Goal: Task Accomplishment & Management: Complete application form

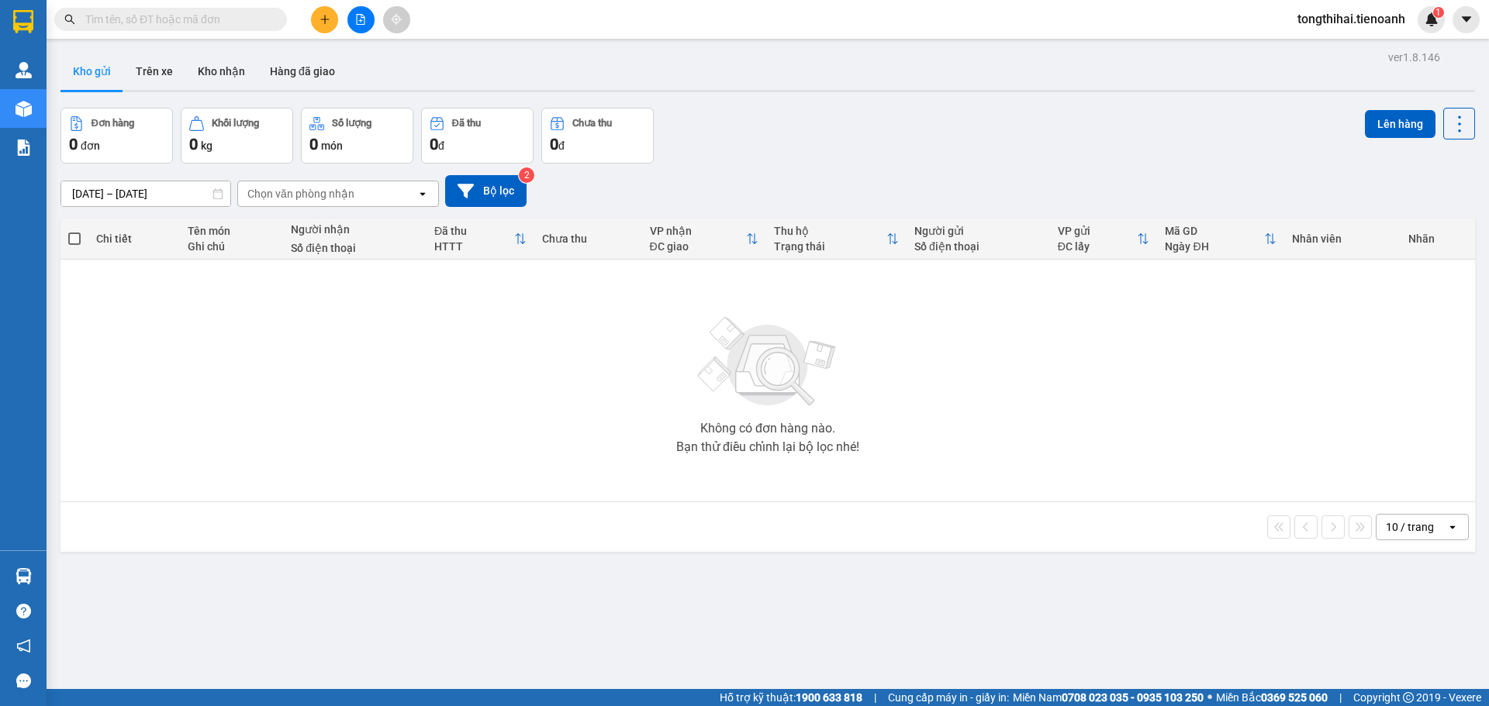
click at [123, 26] on input "text" at bounding box center [176, 19] width 183 height 17
paste input "TB1210250029"
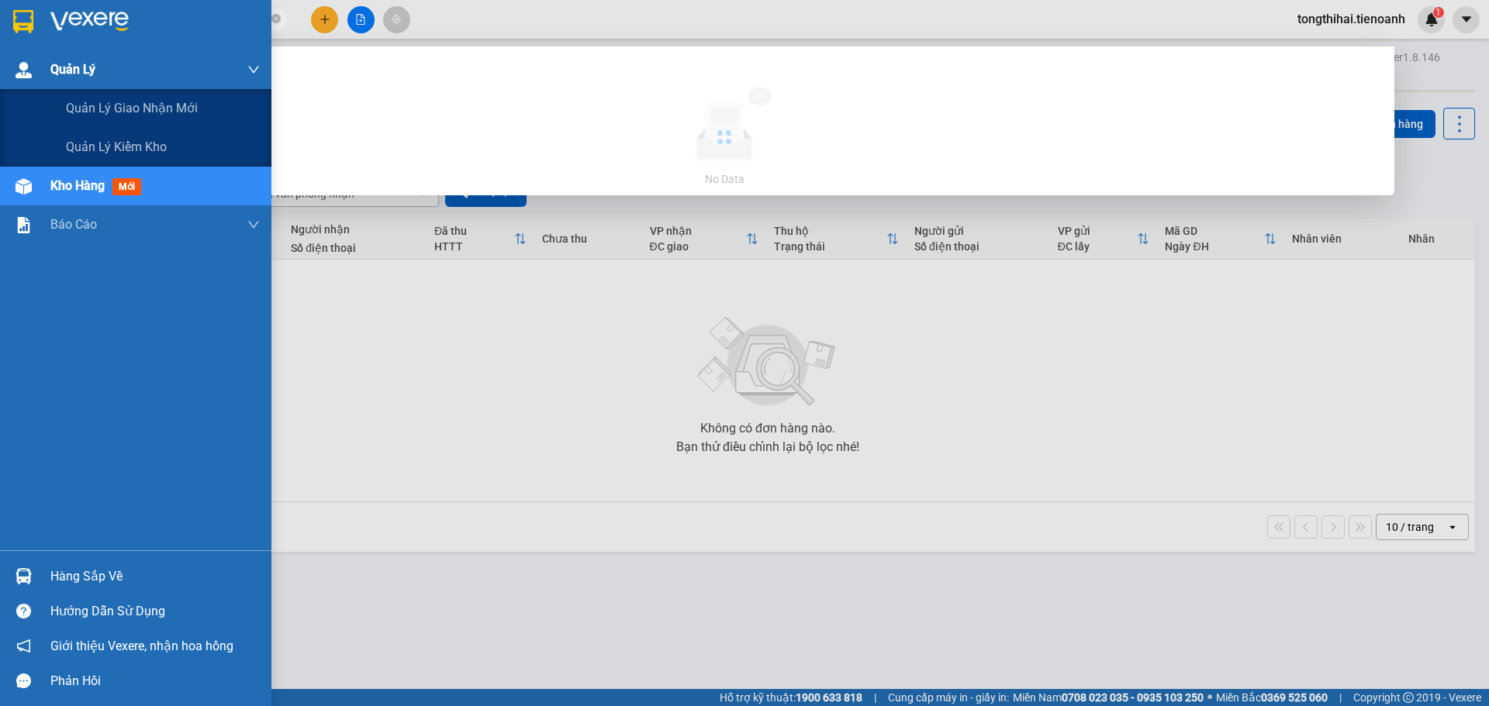
type input "TB1210250029"
click at [19, 74] on img at bounding box center [24, 70] width 16 height 16
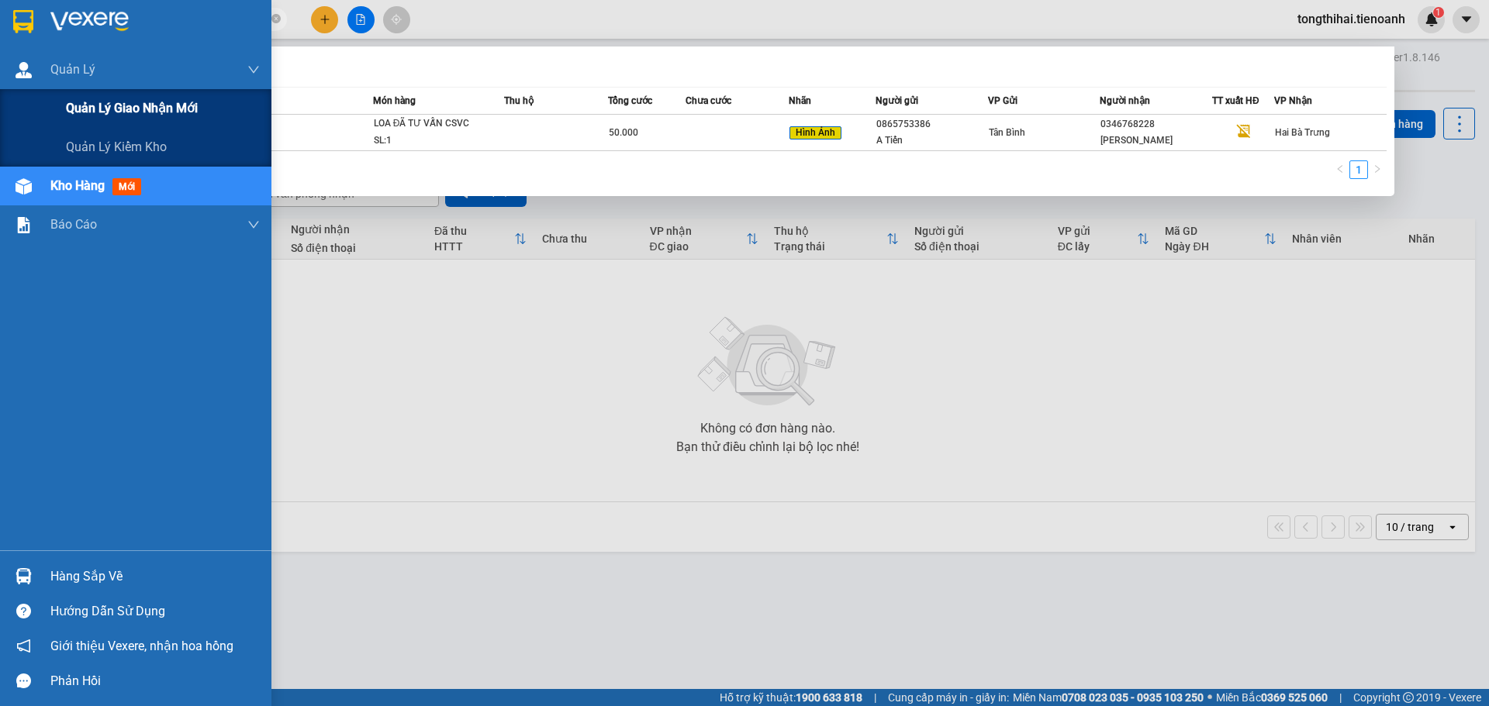
click at [119, 115] on span "Quản lý giao nhận mới" at bounding box center [132, 107] width 132 height 19
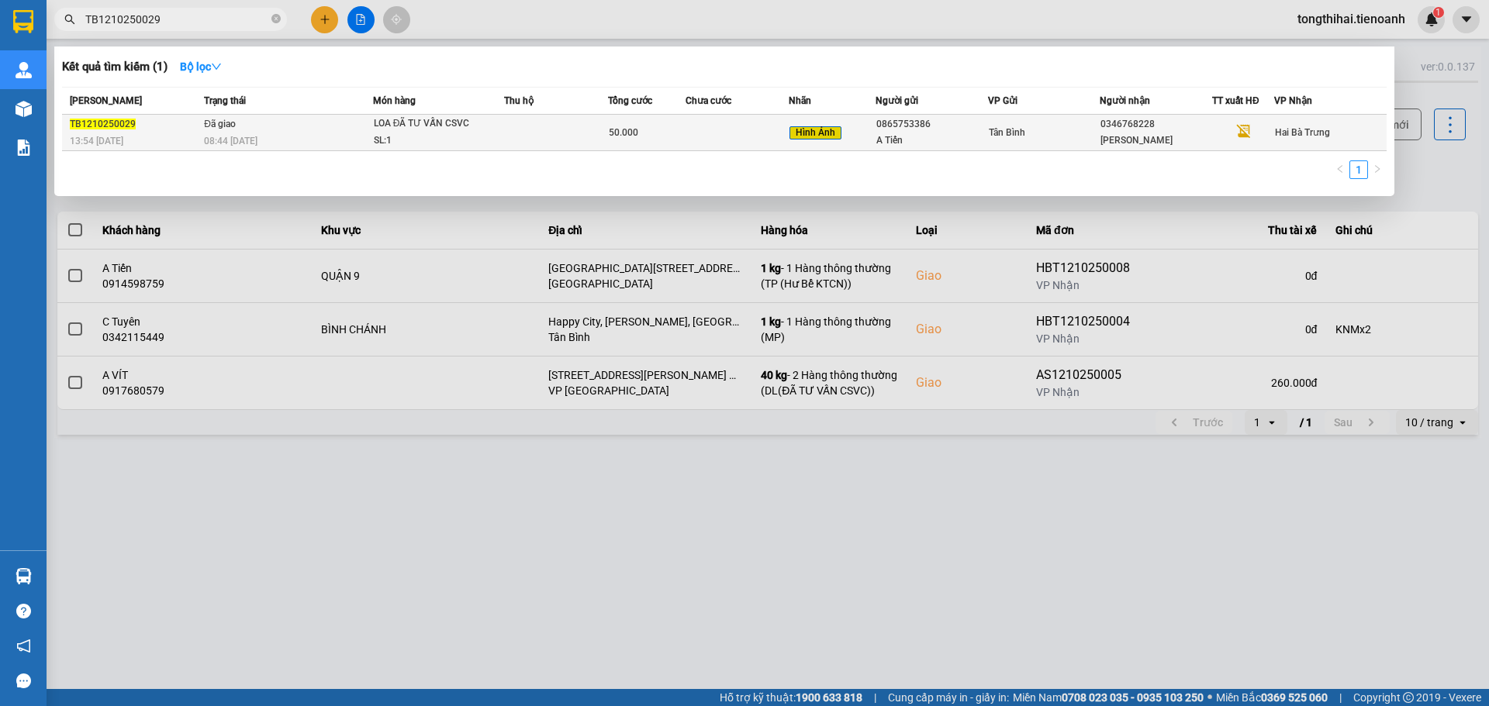
click at [534, 128] on td at bounding box center [556, 133] width 104 height 36
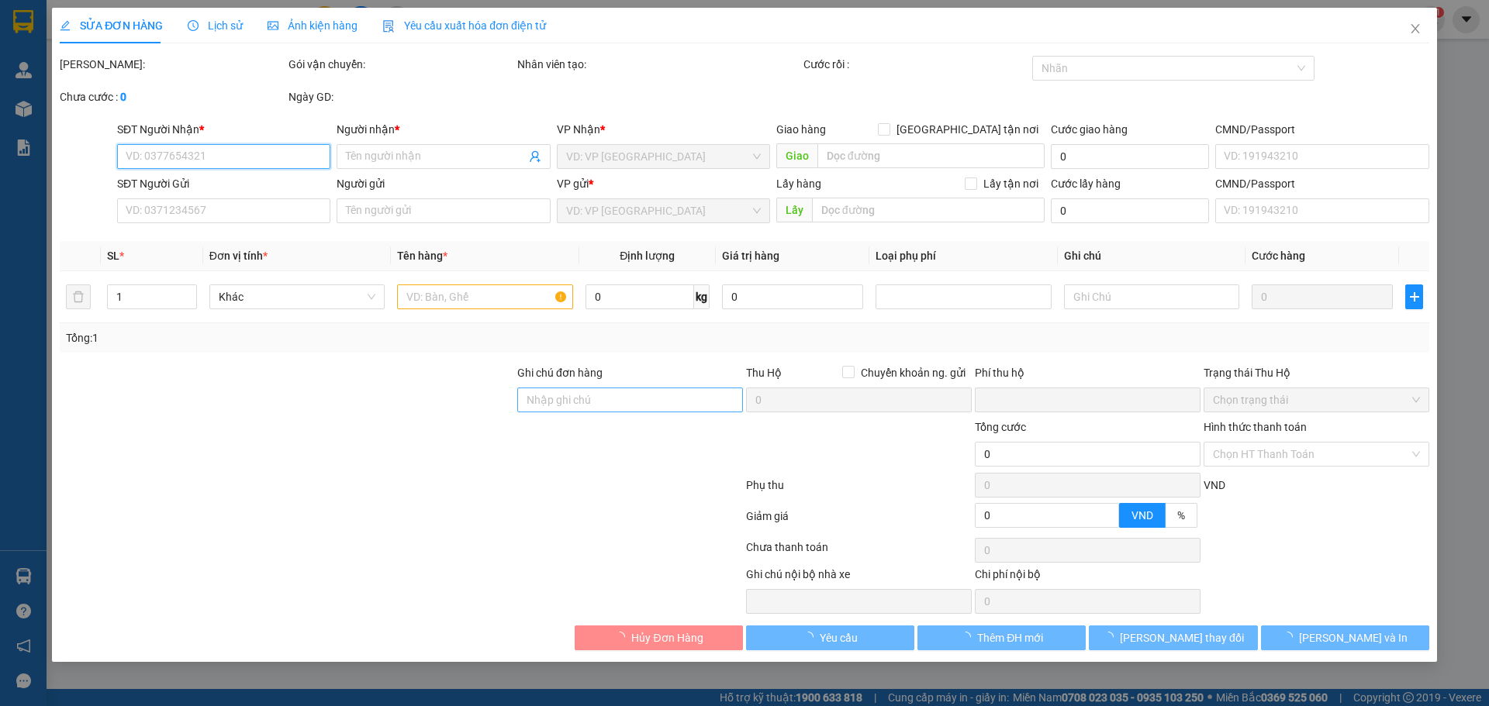
type input "0346768228"
type input "PHẠM QUÝ"
type input "0865753386"
type input "A Tiến"
type input "0"
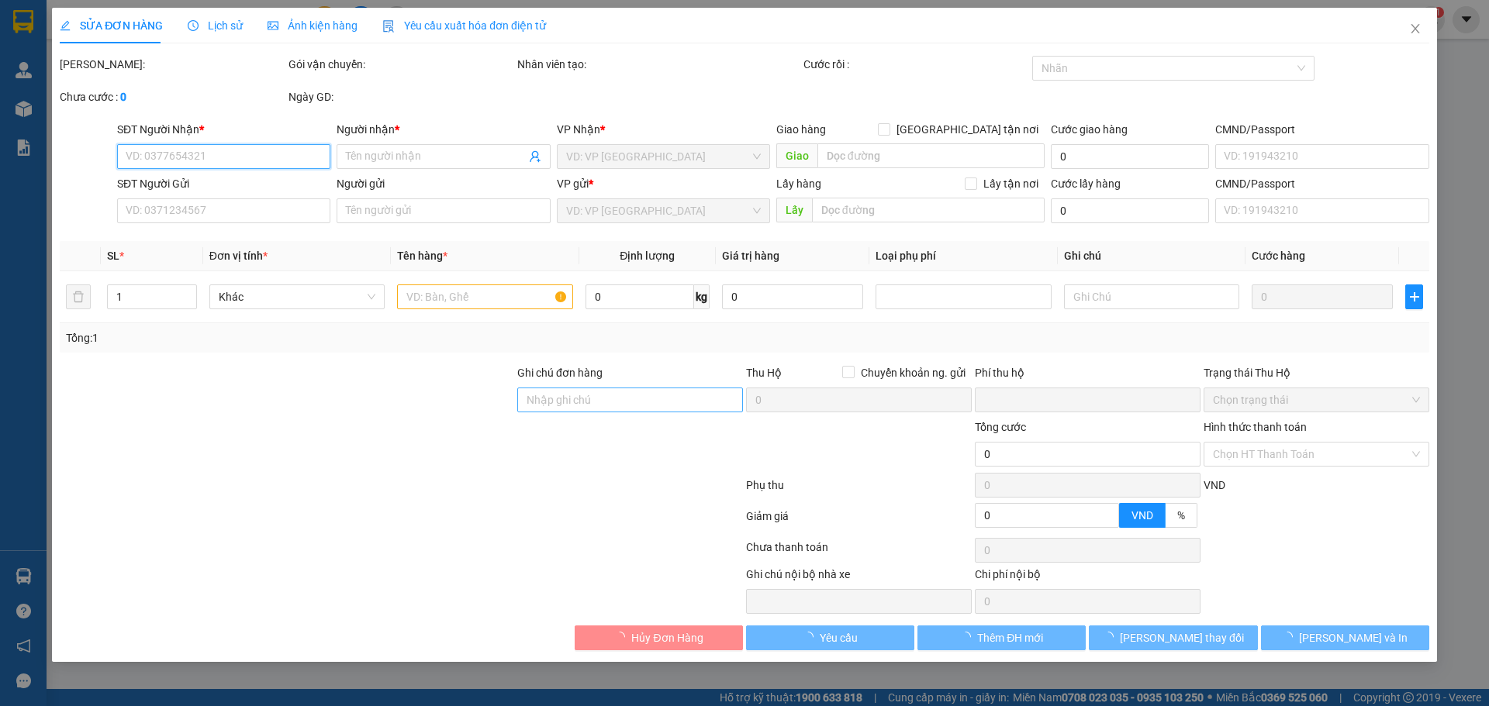
type input "50.000"
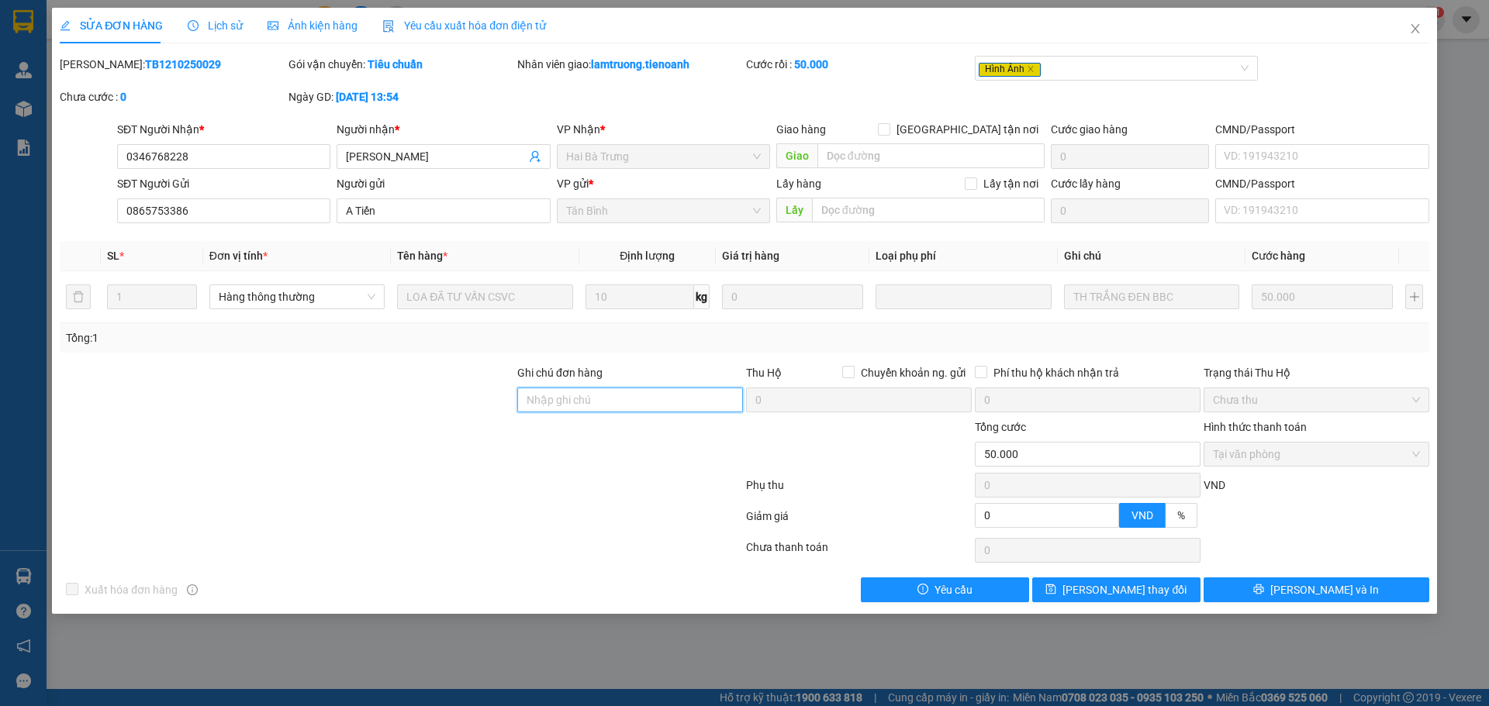
click at [617, 402] on input "Ghi chú đơn hàng" at bounding box center [630, 400] width 226 height 25
paste input "N7HMCQWR3R1X"
type input "mã hóa đơn: N7HMCQWR3R1X"
click at [1119, 599] on button "Lưu thay đổi" at bounding box center [1116, 590] width 168 height 25
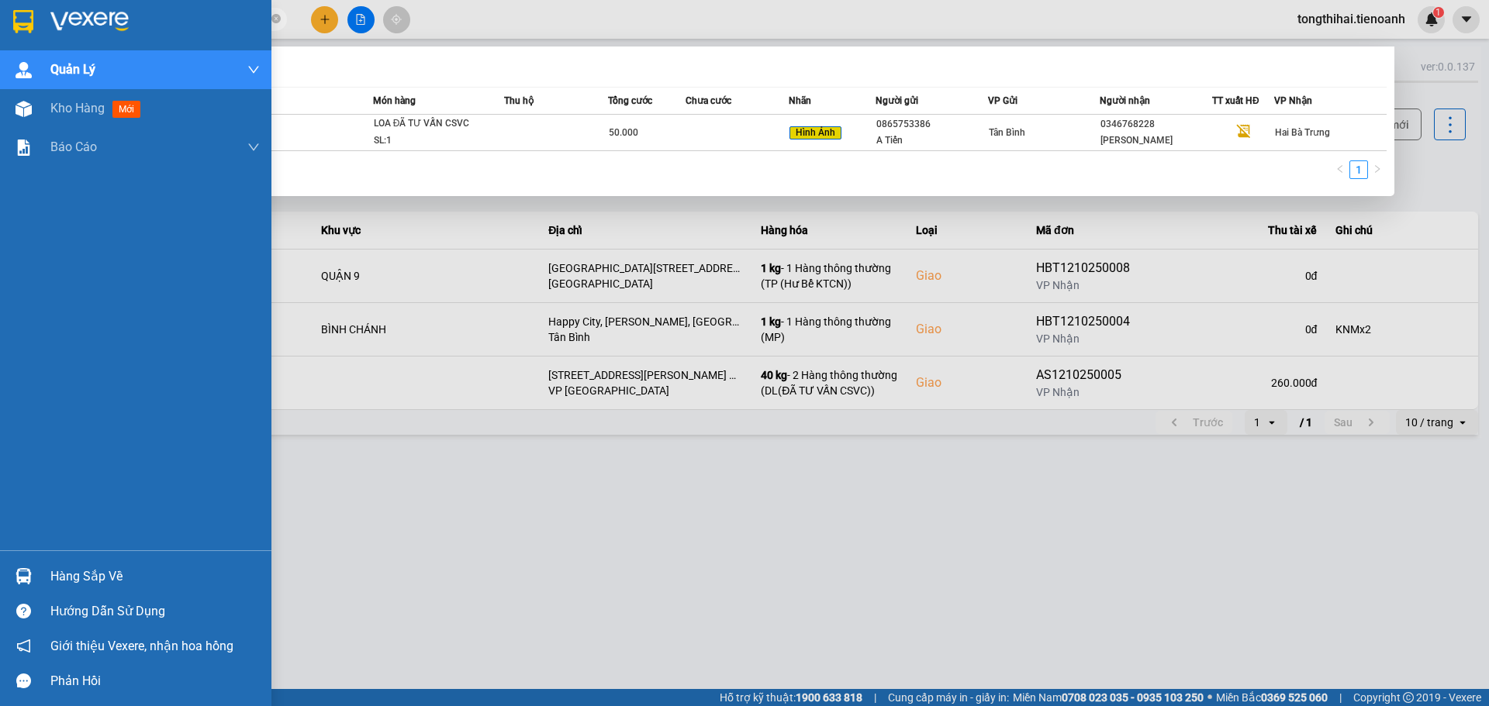
drag, startPoint x: 182, startPoint y: 20, endPoint x: 36, endPoint y: 12, distance: 146.0
click at [36, 12] on section "Kết quả tìm kiếm ( 1 ) Bộ lọc Mã ĐH Trạng thái Món hàng Thu hộ Tổng cước Chưa c…" at bounding box center [744, 353] width 1489 height 706
paste input "BD1210250004"
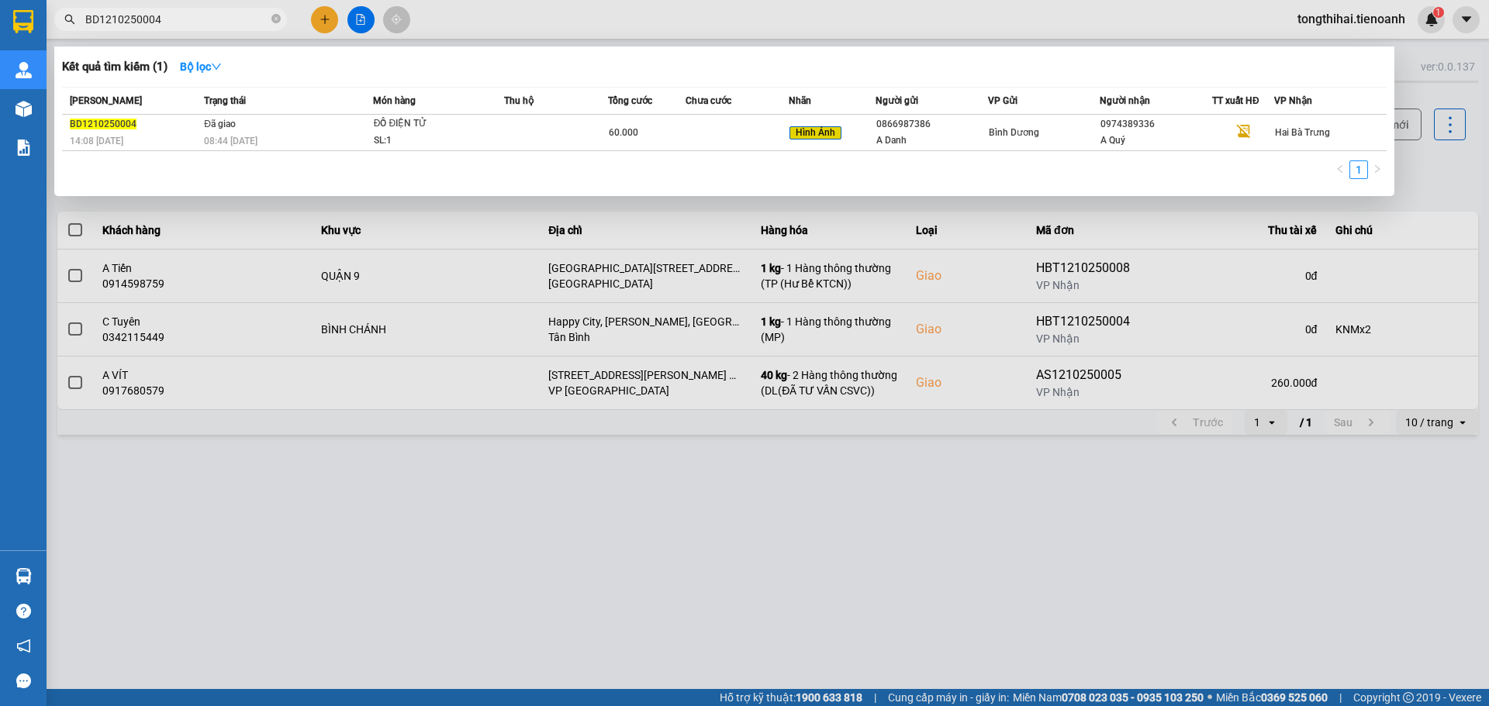
type input "BD1210250004"
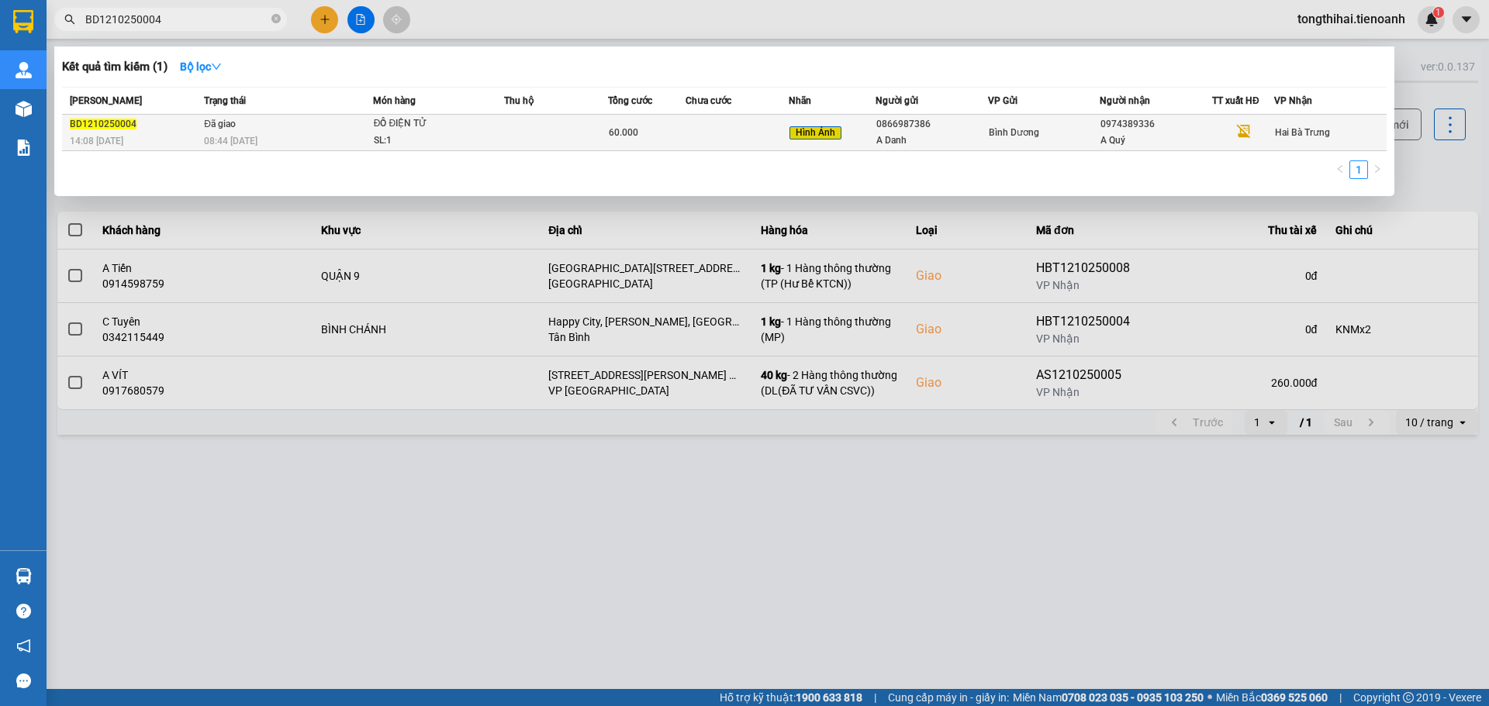
click at [597, 141] on td at bounding box center [556, 133] width 104 height 36
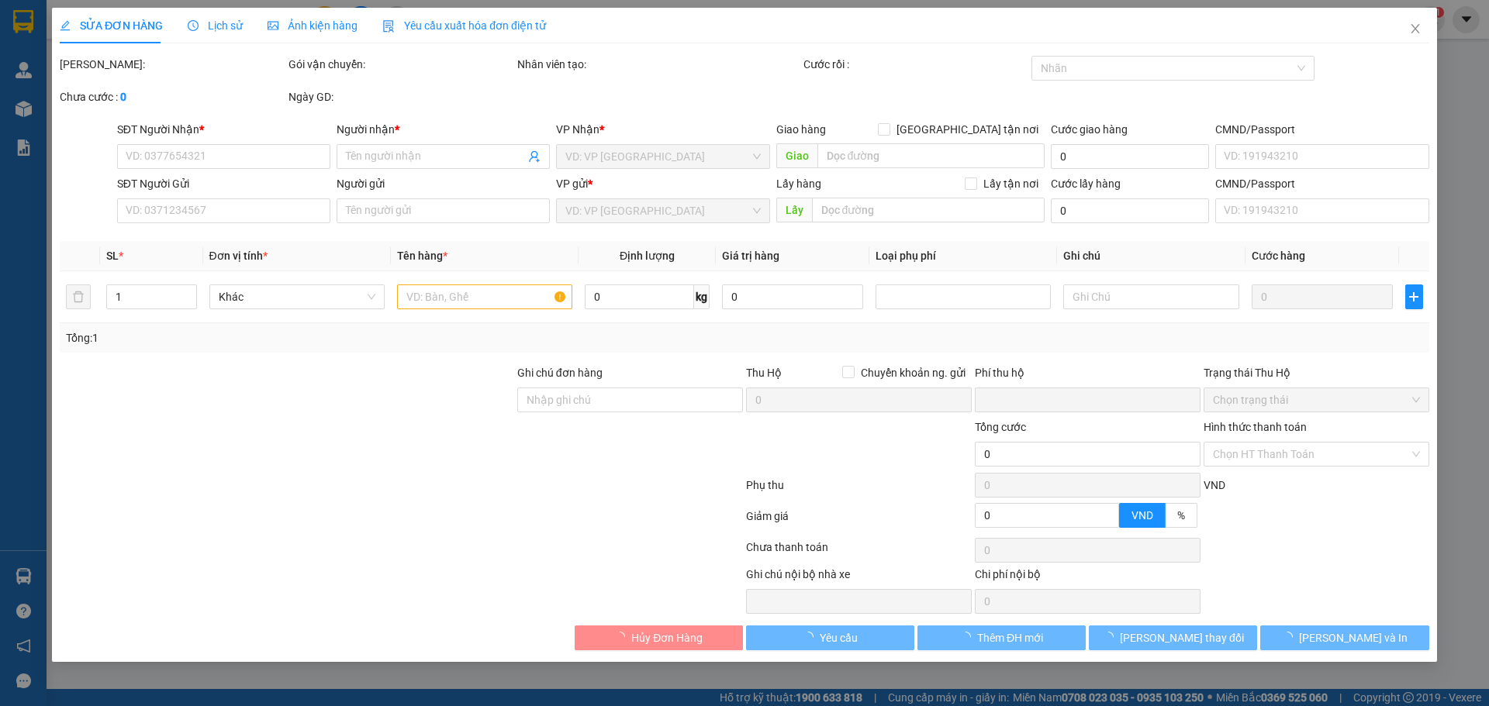
type input "0974389336"
type input "A Quý"
type input "0866987386"
type input "A Danh"
type input "0"
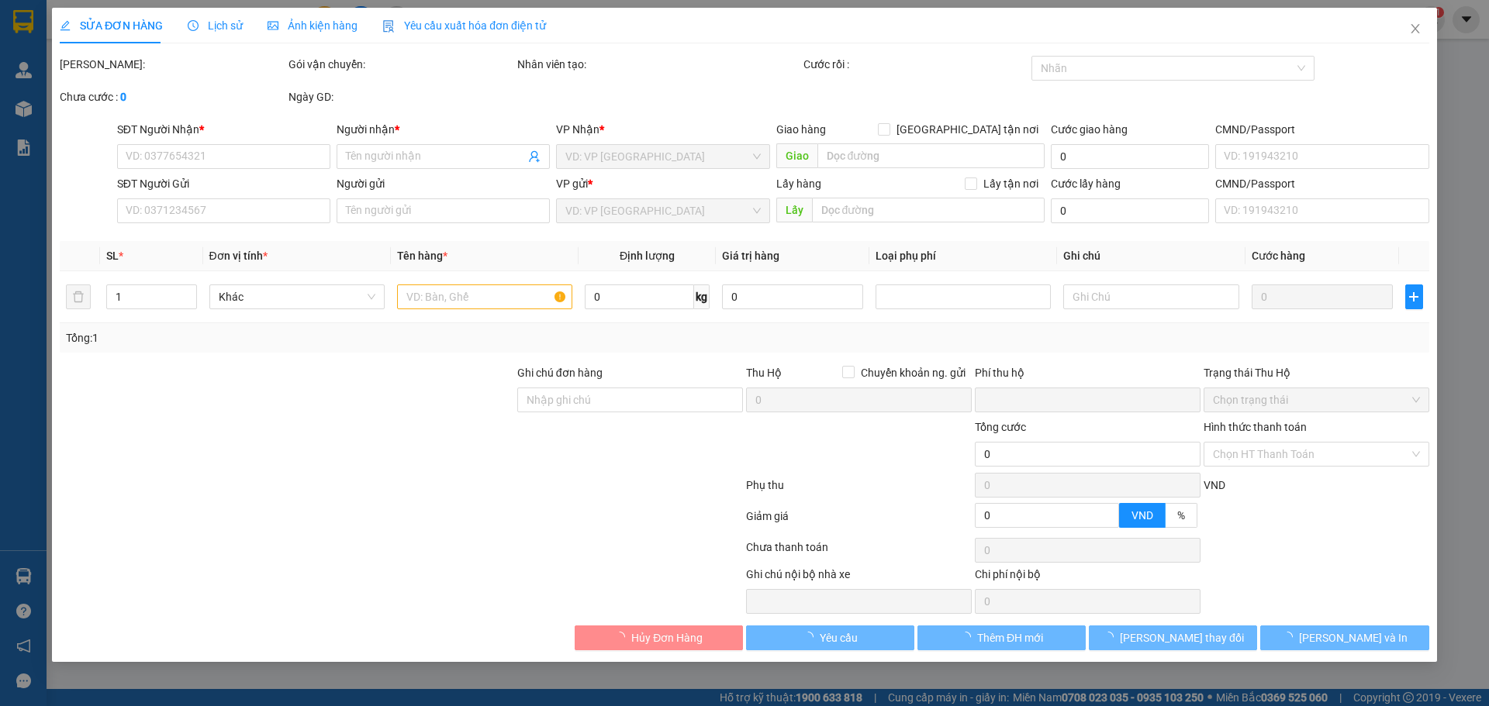
type input "60.000"
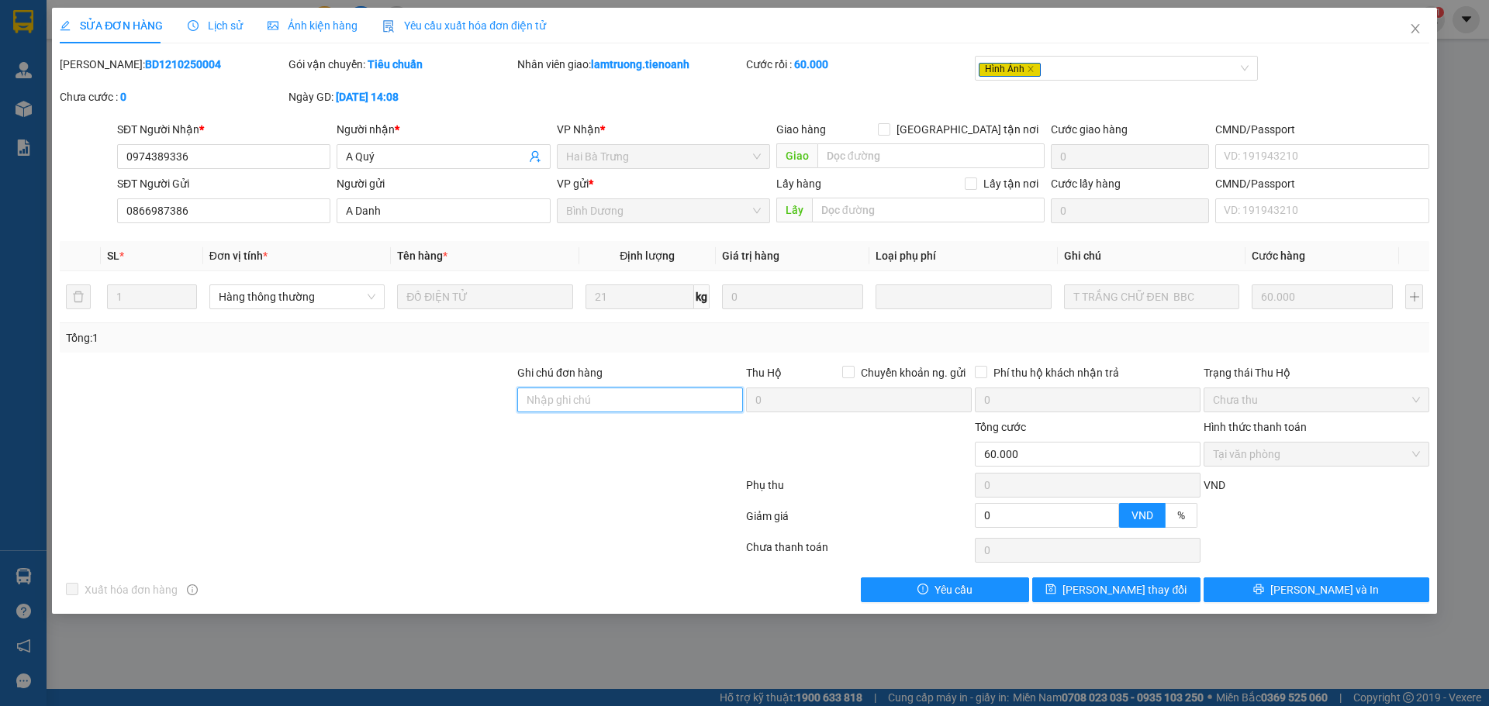
click at [626, 402] on input "Ghi chú đơn hàng" at bounding box center [630, 400] width 226 height 25
paste input "Q5H4C5PMJX4L"
type input "mã hóa đơn: Q5H4C5PMJX4L"
click at [1143, 588] on span "Lưu thay đổi" at bounding box center [1124, 590] width 124 height 17
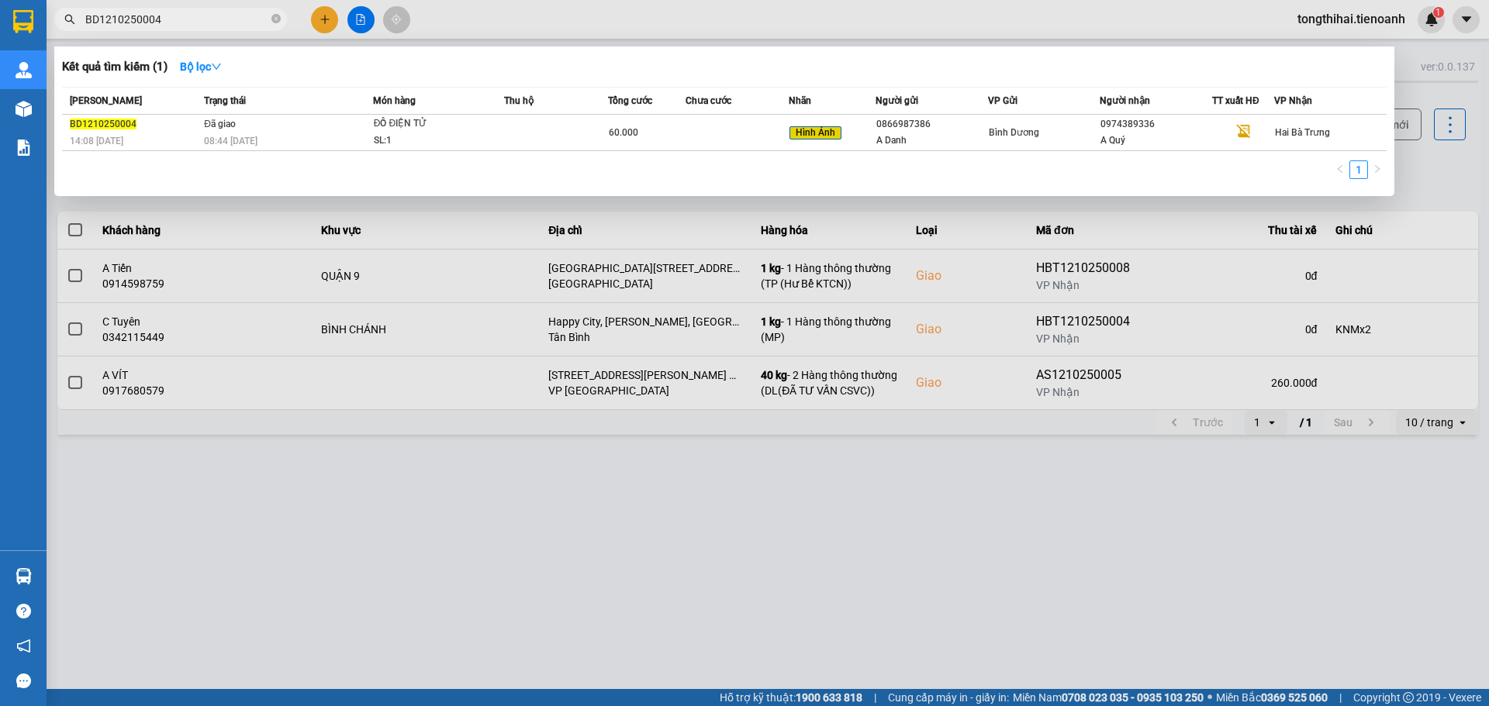
drag, startPoint x: 210, startPoint y: 24, endPoint x: 74, endPoint y: 16, distance: 136.7
click at [74, 16] on div "BD1210250004" at bounding box center [151, 19] width 302 height 23
paste input "TB1310250029"
type input "TB1310250029"
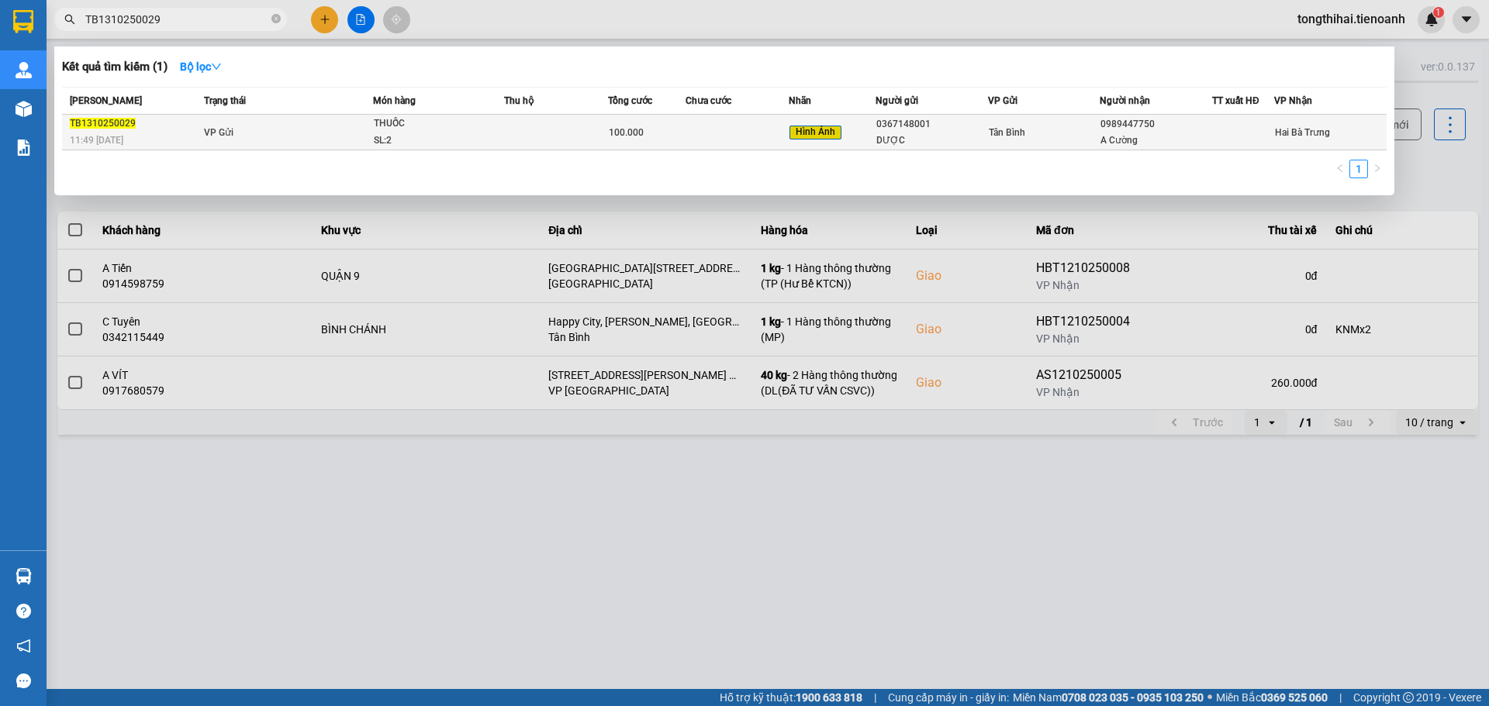
click at [514, 132] on td at bounding box center [556, 133] width 104 height 36
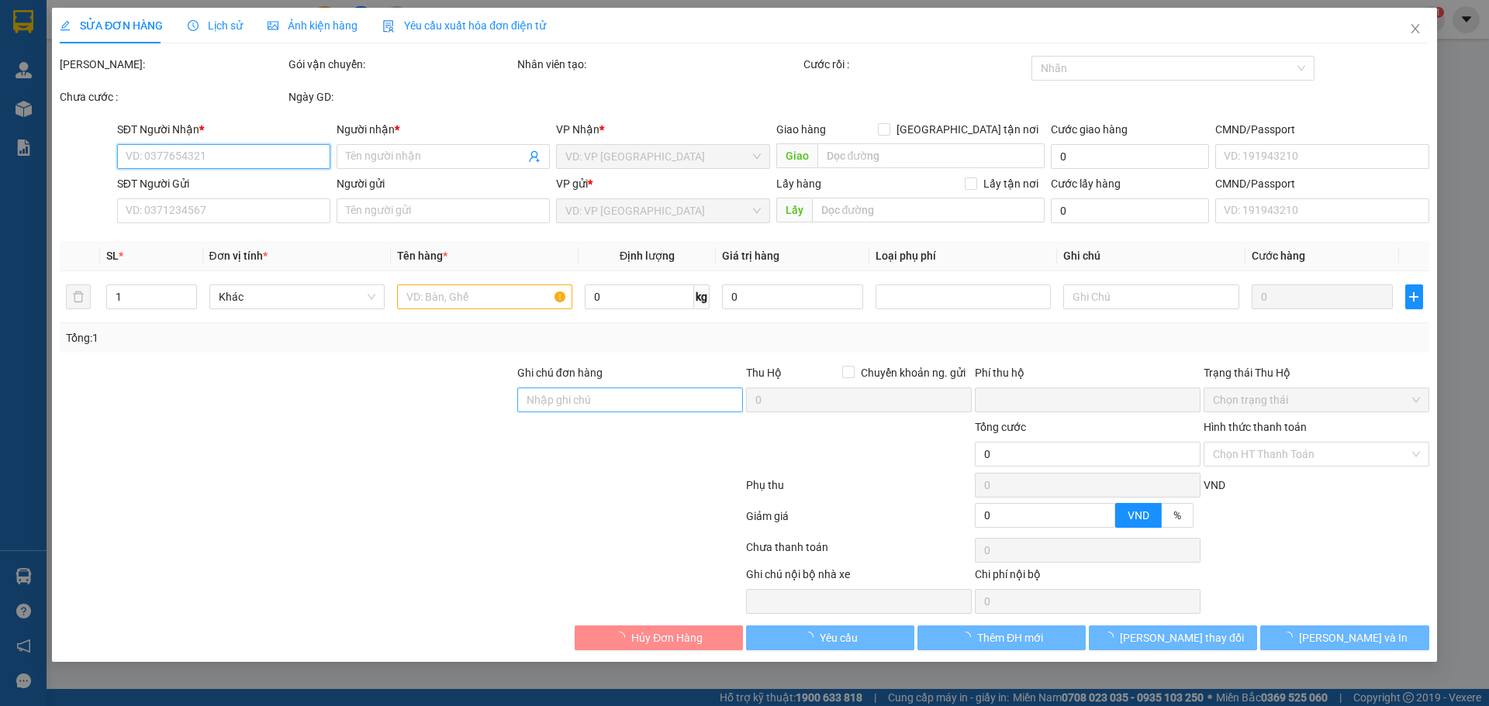
type input "0989447750"
type input "A Cường"
type input "066189007960"
type input "0367148001"
type input "DƯỢC"
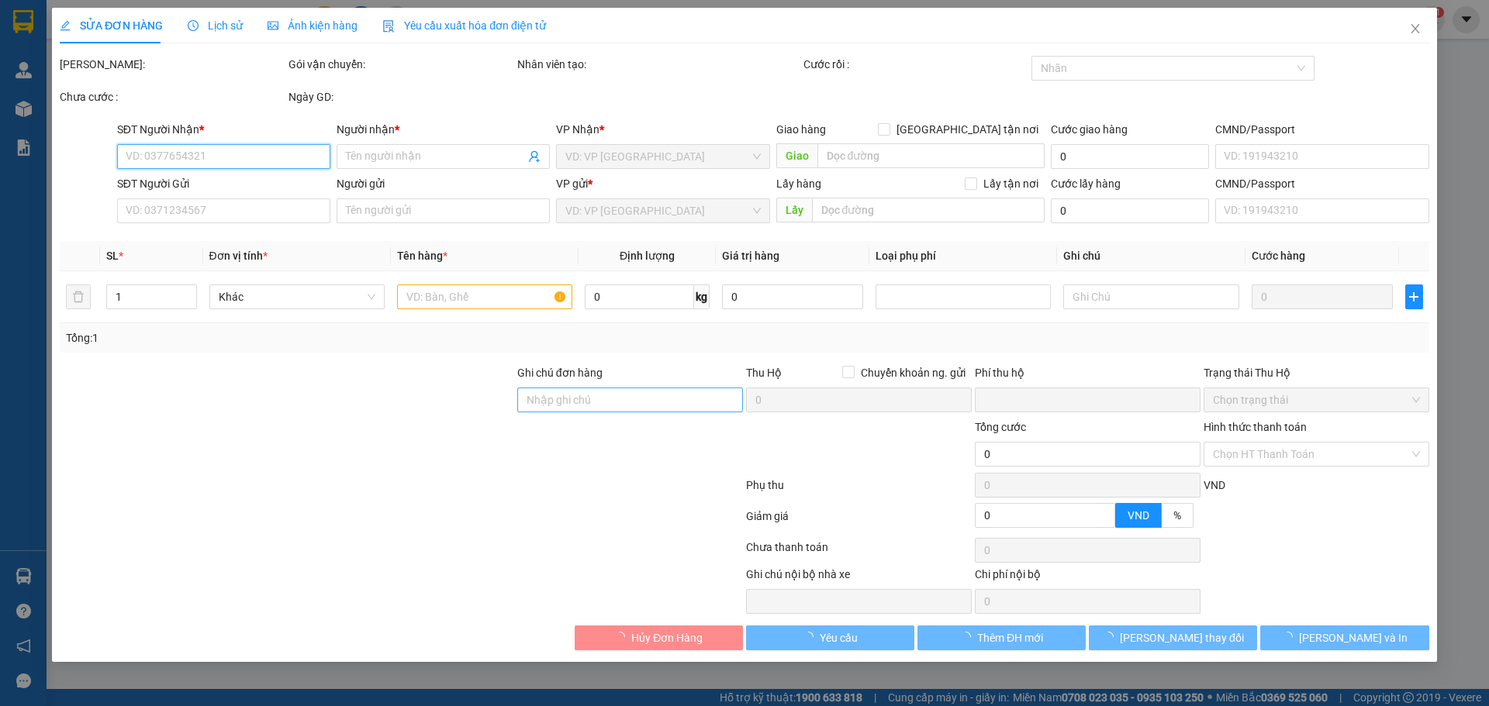
type input "052066021531"
type input "0"
type input "100.000"
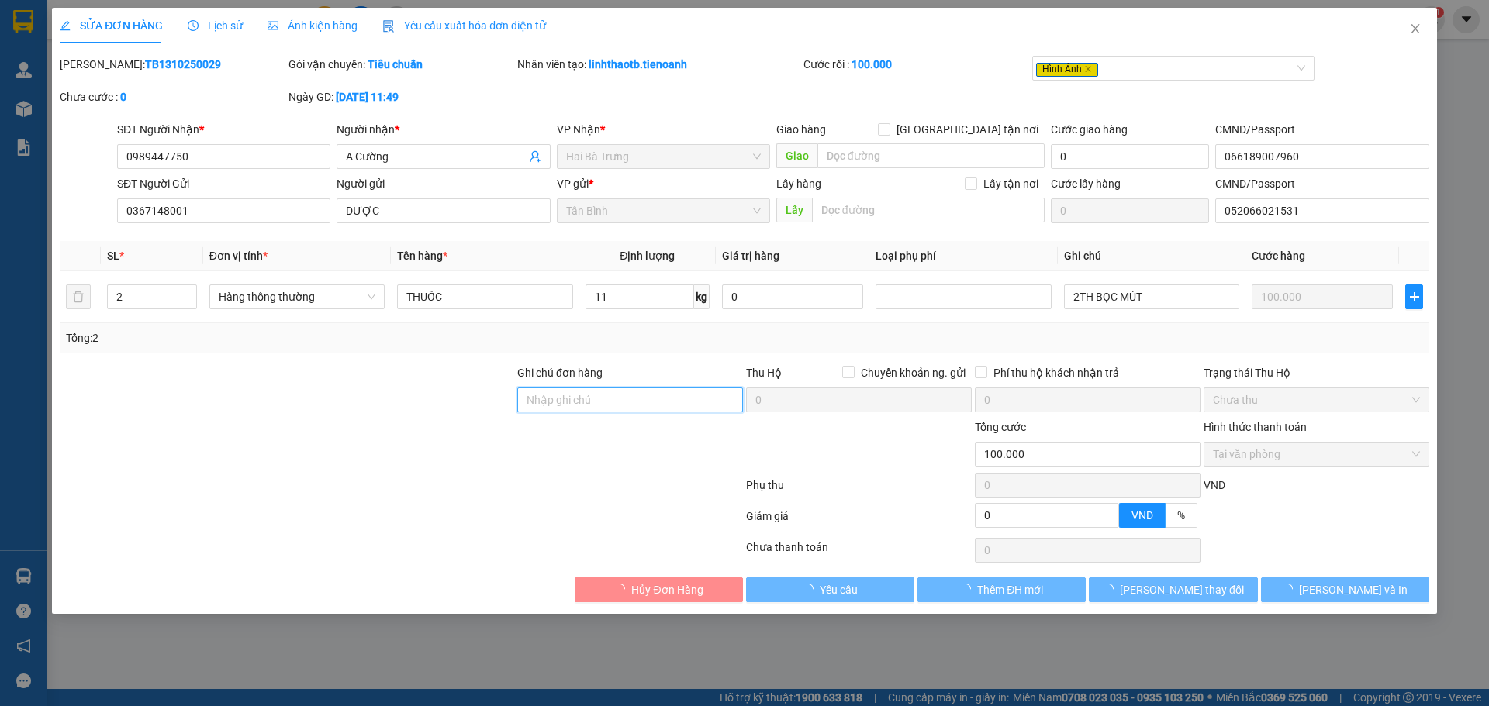
click at [587, 402] on input "Ghi chú đơn hàng" at bounding box center [630, 400] width 226 height 25
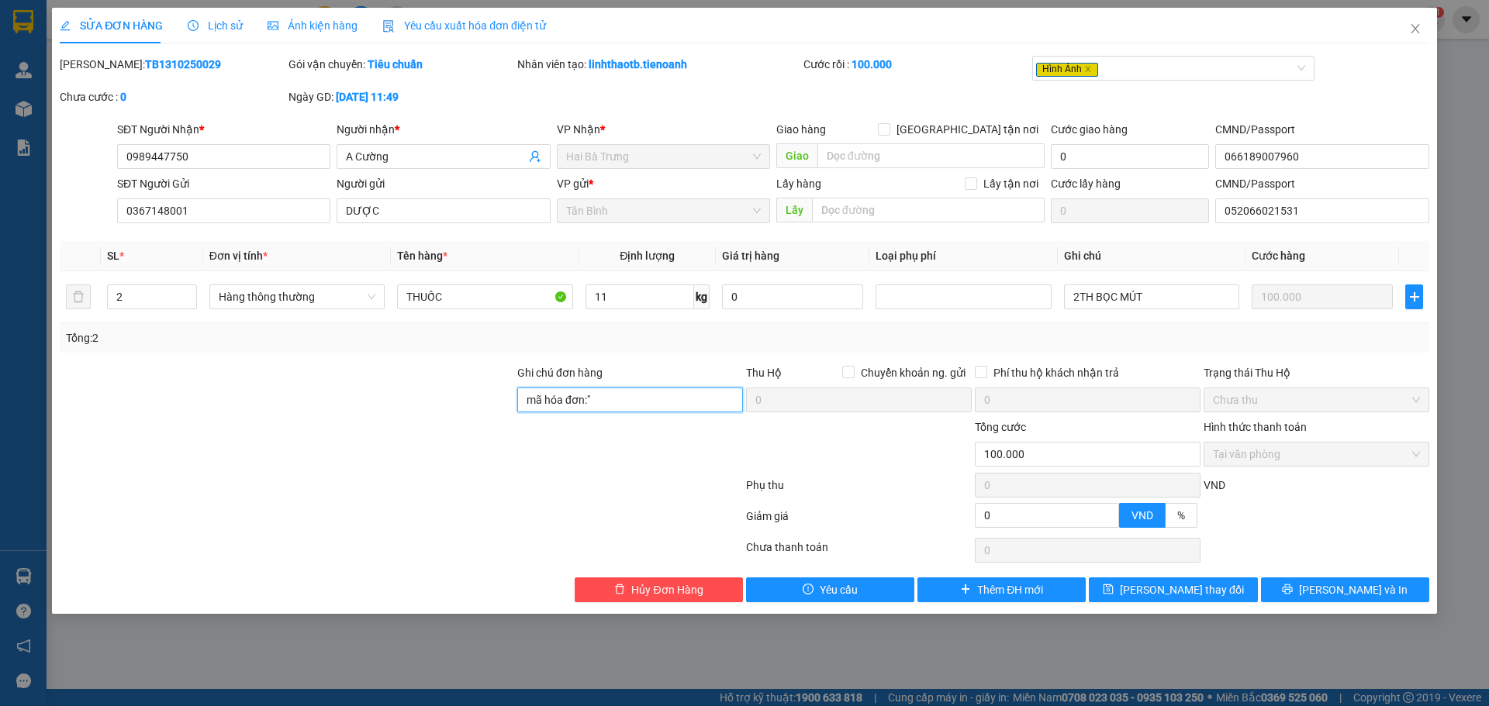
paste input "0NHJCVNWZR27"
click at [592, 398] on input "mã hóa đơn:" 0NHJCVNWZR27" at bounding box center [630, 400] width 226 height 25
type input "mã hóa đơn: 0NHJCVNWZR27"
click at [1113, 587] on icon "save" at bounding box center [1108, 589] width 11 height 11
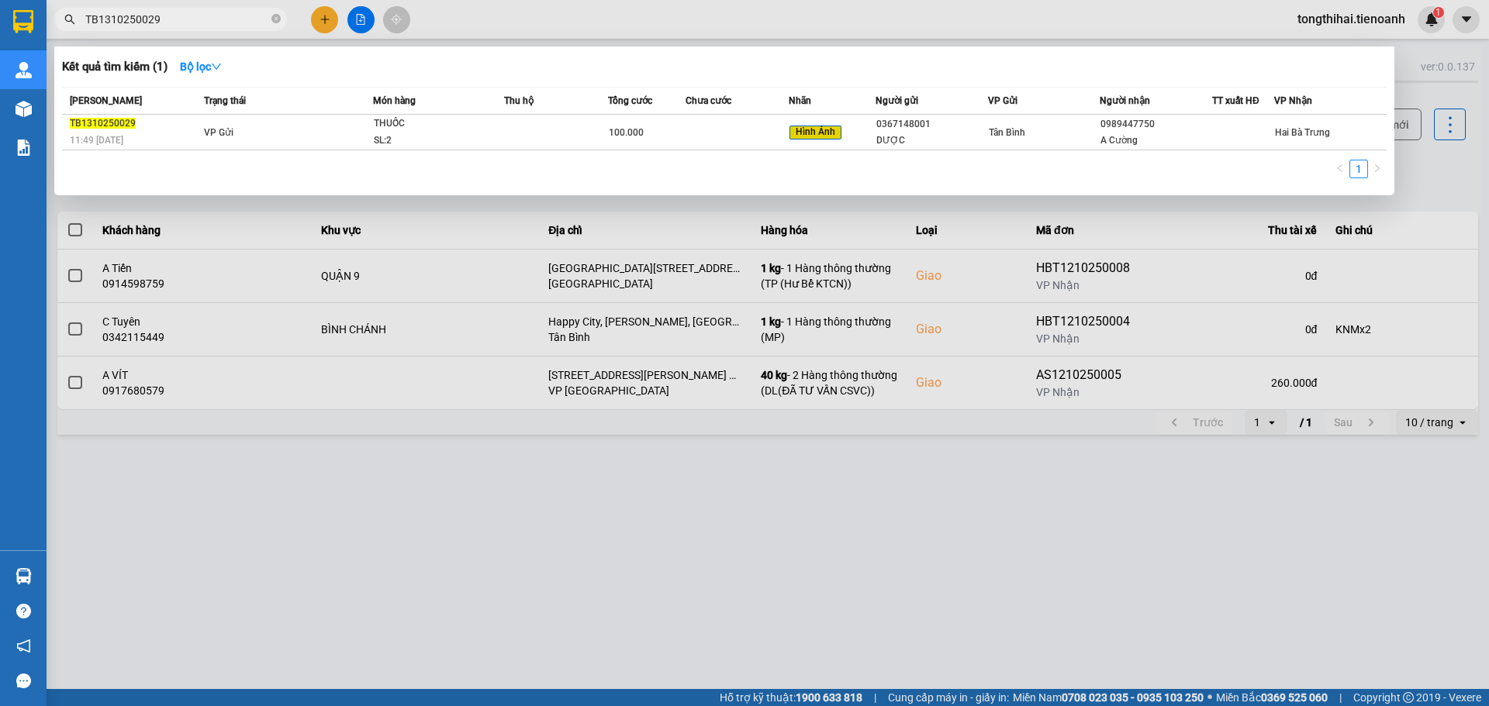
drag, startPoint x: 181, startPoint y: 19, endPoint x: 73, endPoint y: 22, distance: 108.6
click at [73, 22] on div "TB1310250029" at bounding box center [151, 19] width 302 height 23
paste input "b0910250016"
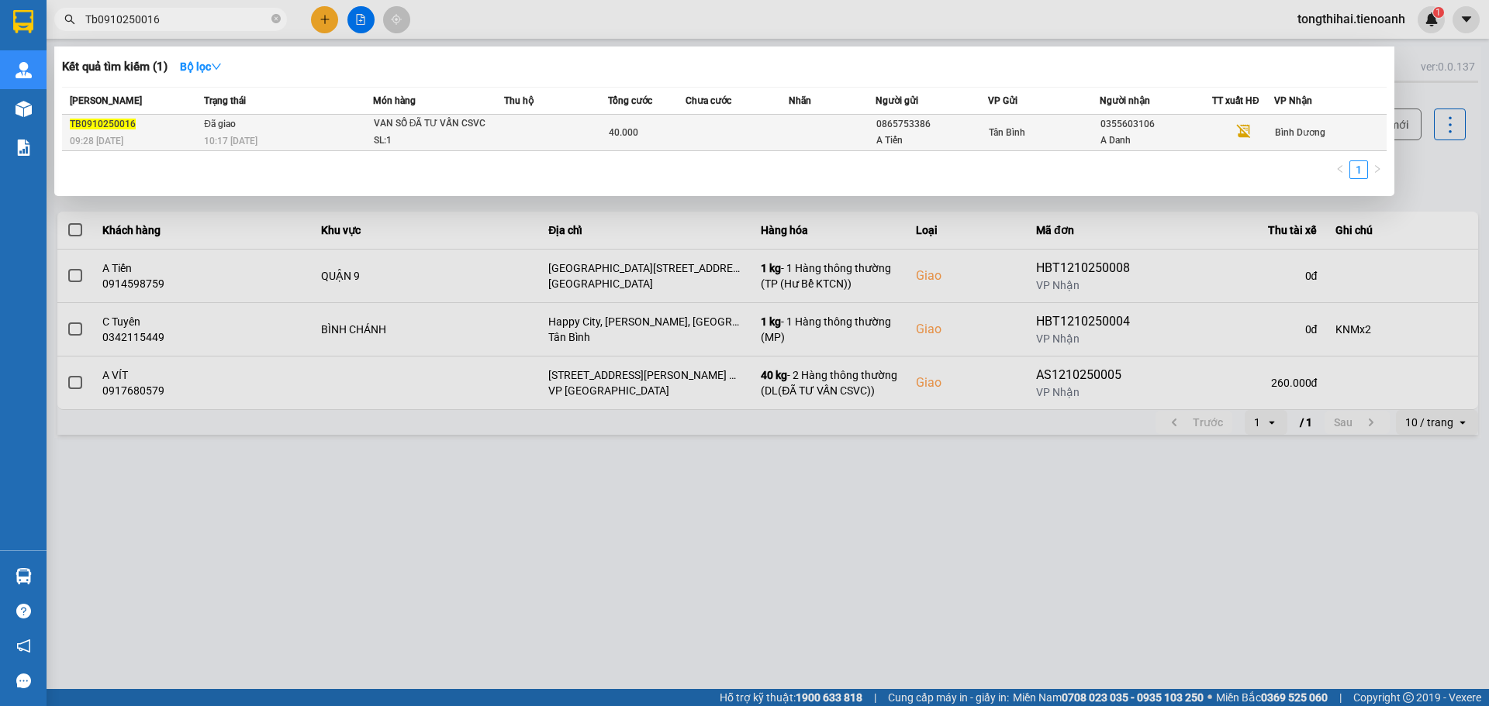
type input "Tb0910250016"
click at [693, 127] on td at bounding box center [737, 133] width 104 height 36
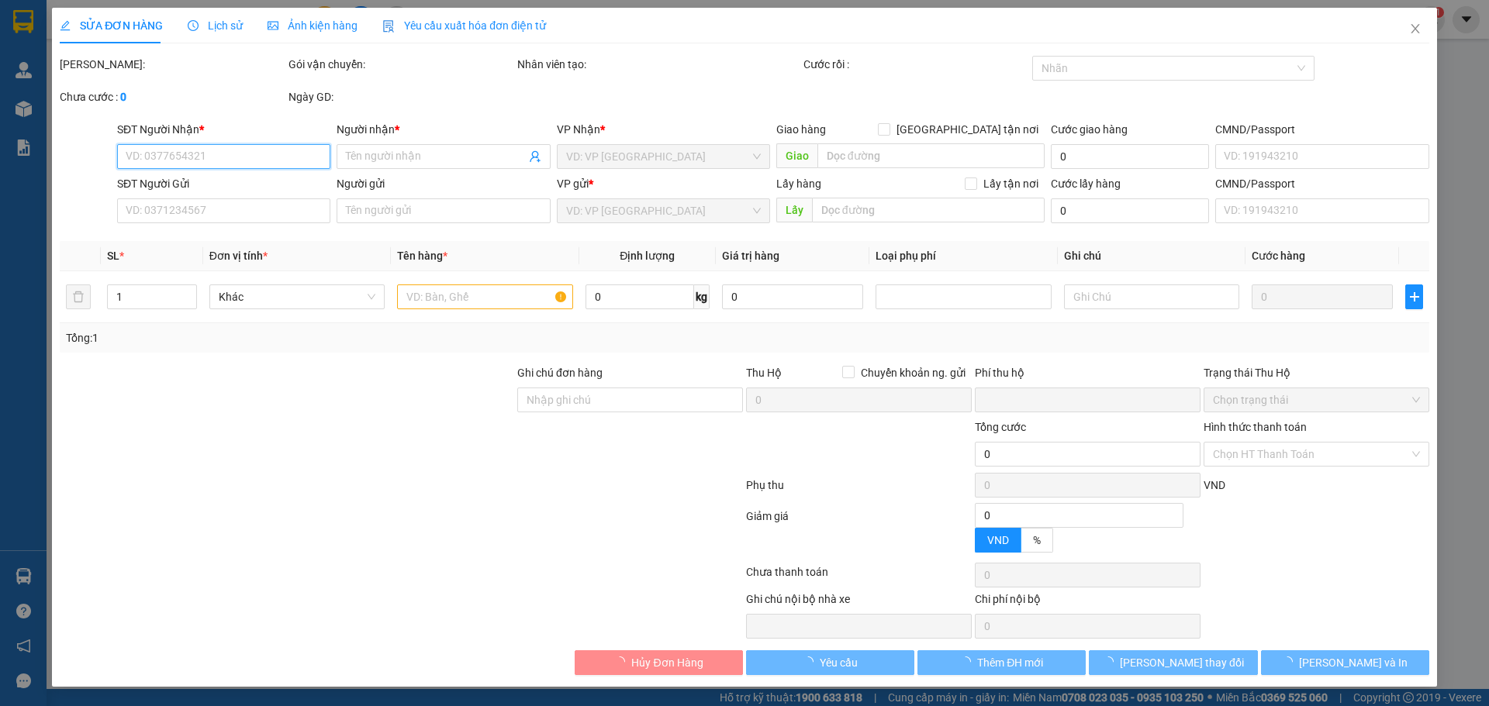
type input "0355603106"
type input "A Danh"
type input "0865753386"
type input "A Tiến"
type input "MÃ HÓA ĐƠN: 3JH3CPKJXQ9J"
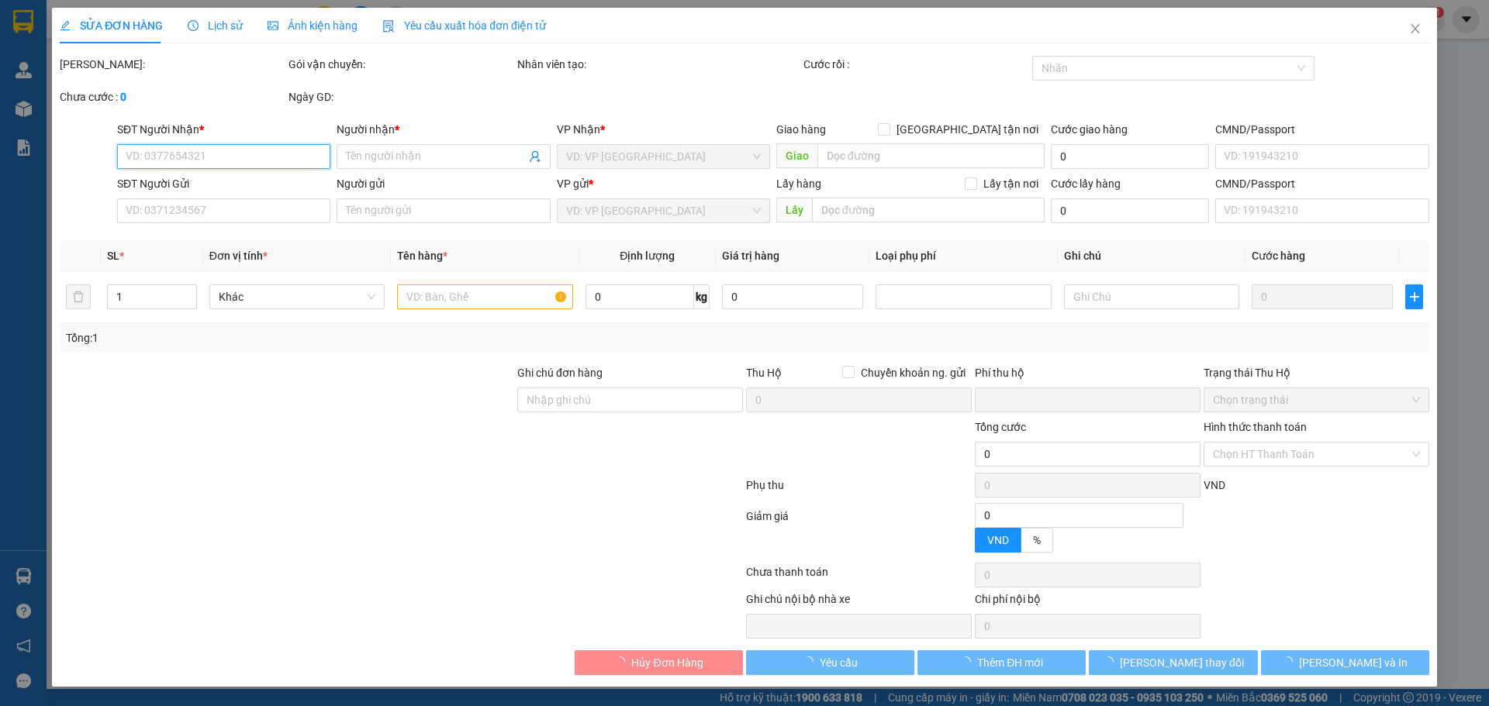
type input "0"
type input "40.000"
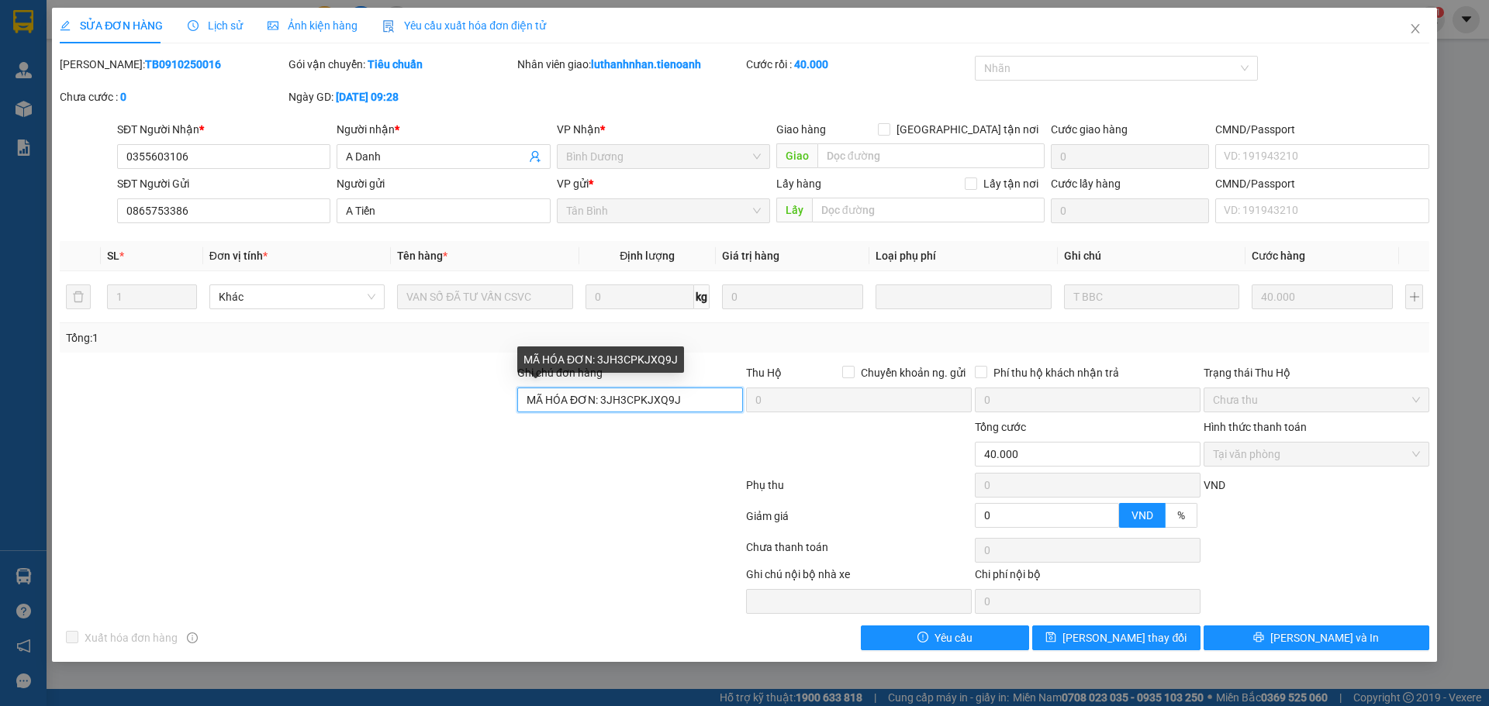
drag, startPoint x: 675, startPoint y: 397, endPoint x: 602, endPoint y: 399, distance: 72.1
click at [602, 399] on input "MÃ HÓA ĐƠN: 3JH3CPKJXQ9J" at bounding box center [630, 400] width 226 height 25
paste input "DEH8CRV979DZ"
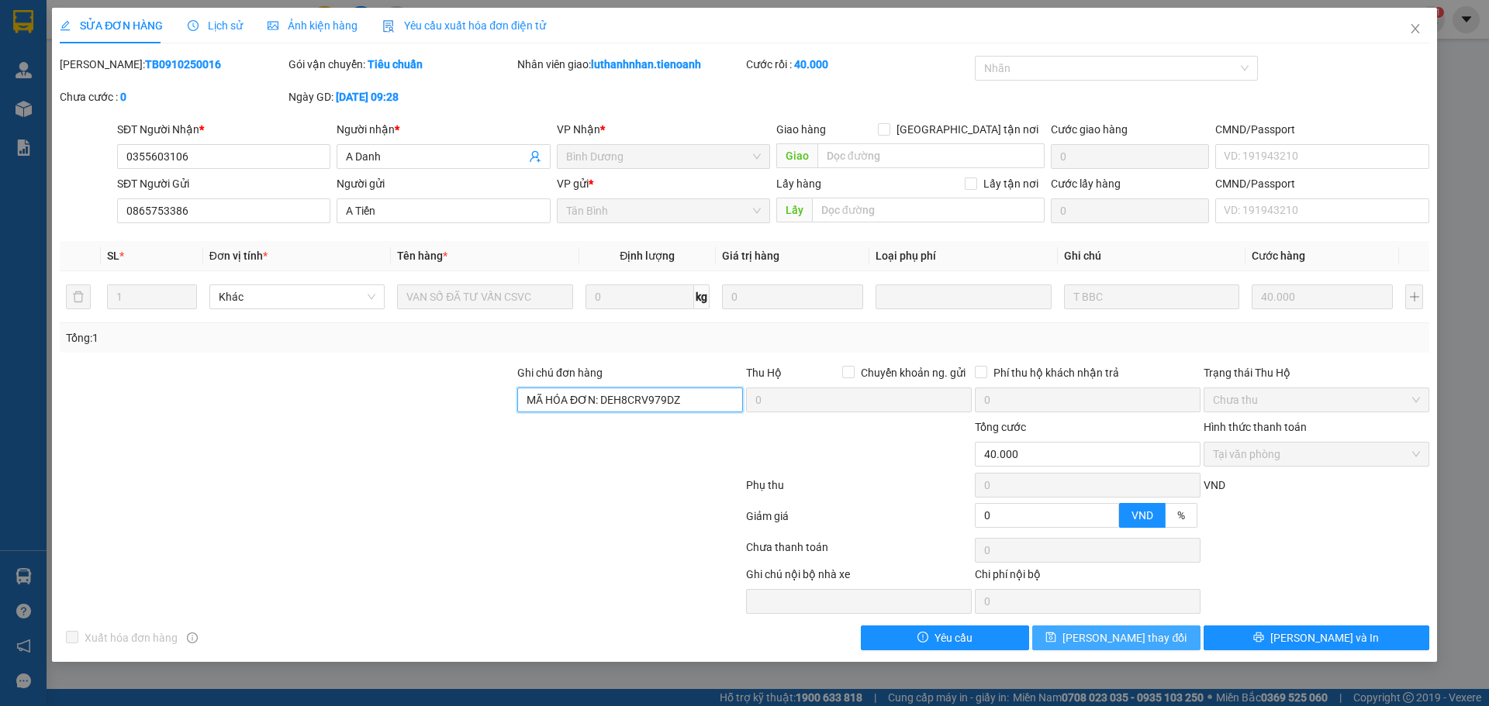
type input "MÃ HÓA ĐƠN: DEH8CRV979DZ"
click at [1072, 634] on button "Lưu thay đổi" at bounding box center [1116, 638] width 168 height 25
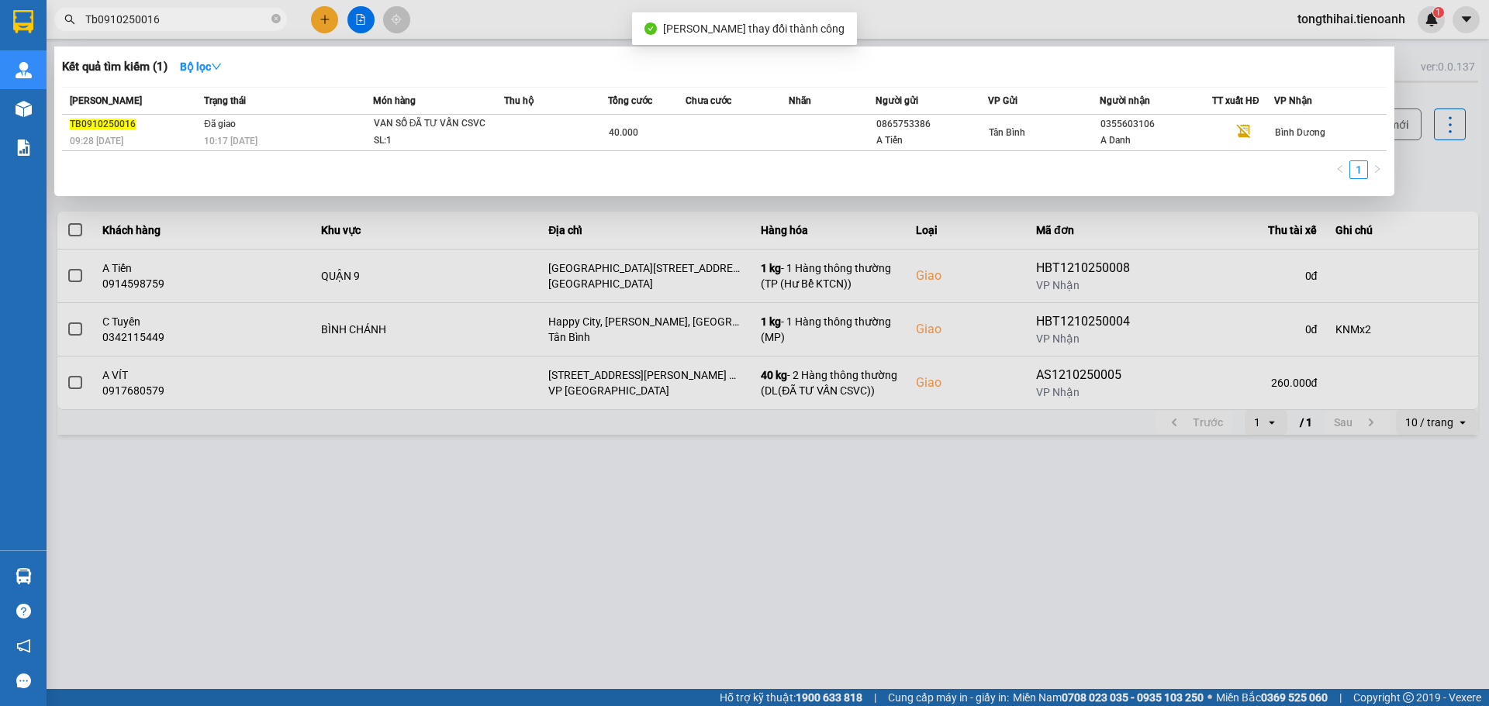
click at [192, 17] on input "Tb0910250016" at bounding box center [176, 19] width 183 height 17
drag, startPoint x: 185, startPoint y: 28, endPoint x: 77, endPoint y: 17, distance: 108.3
click at [77, 17] on span "Tb0910250016" at bounding box center [170, 19] width 233 height 23
